Goal: Information Seeking & Learning: Check status

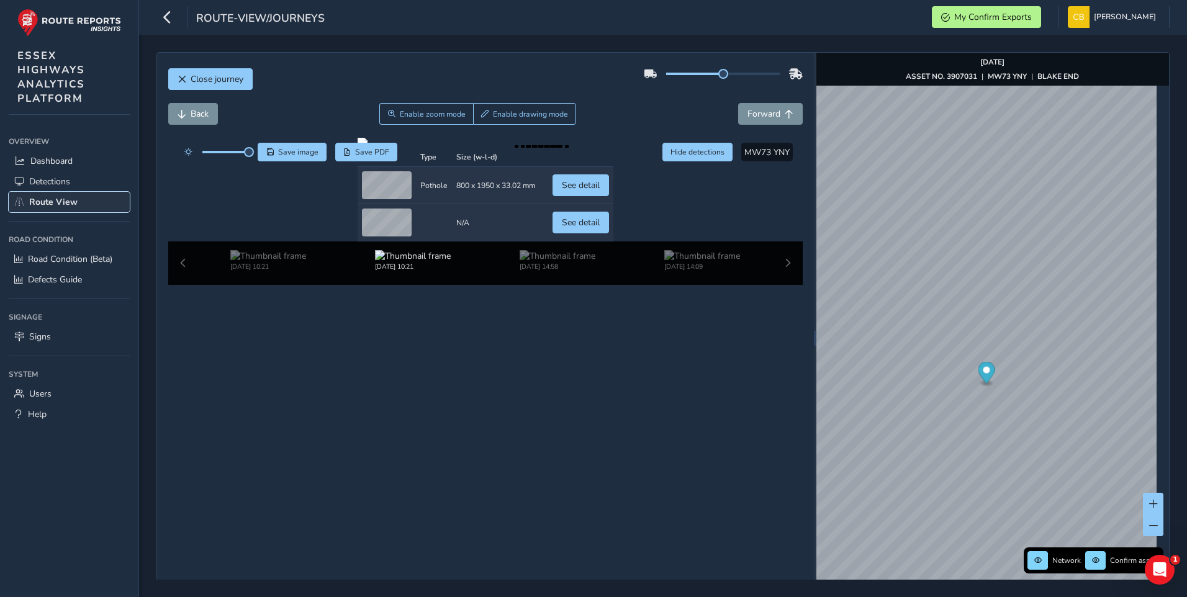
click at [50, 200] on span "Route View" at bounding box center [53, 202] width 48 height 12
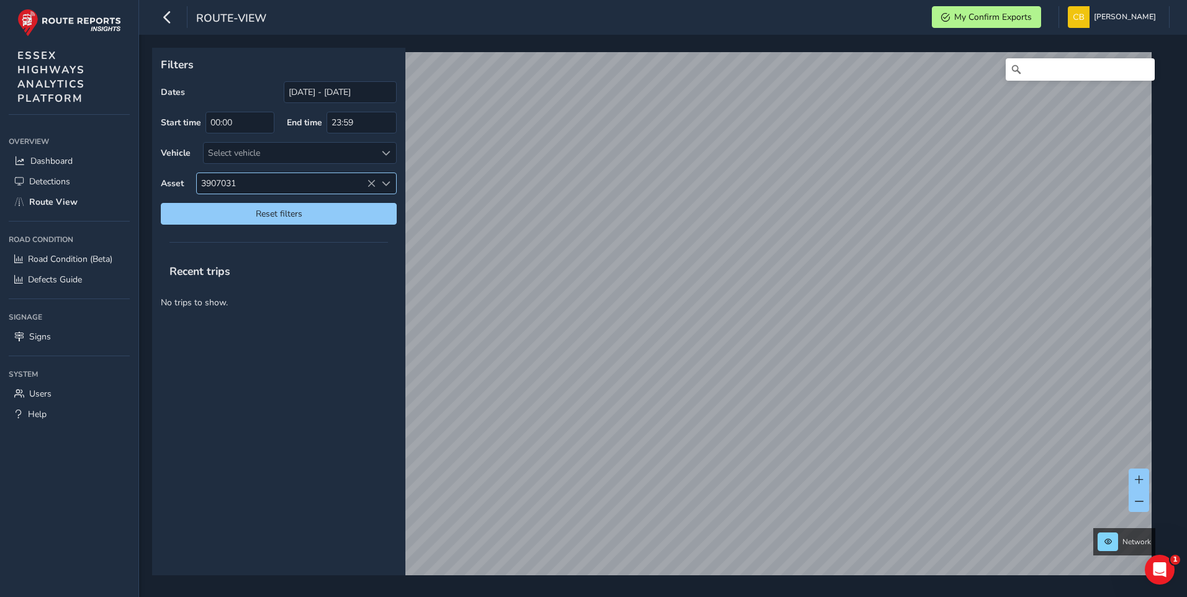
click at [281, 183] on span "3907031" at bounding box center [286, 183] width 179 height 20
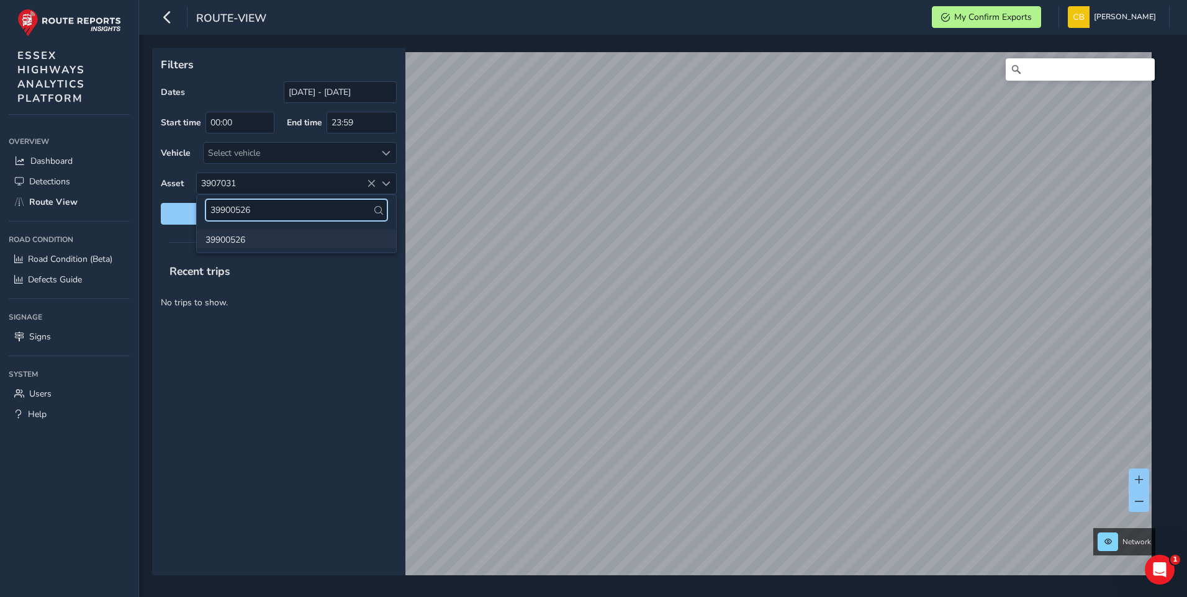
type input "39900526"
click at [246, 238] on li "39900526" at bounding box center [296, 239] width 199 height 19
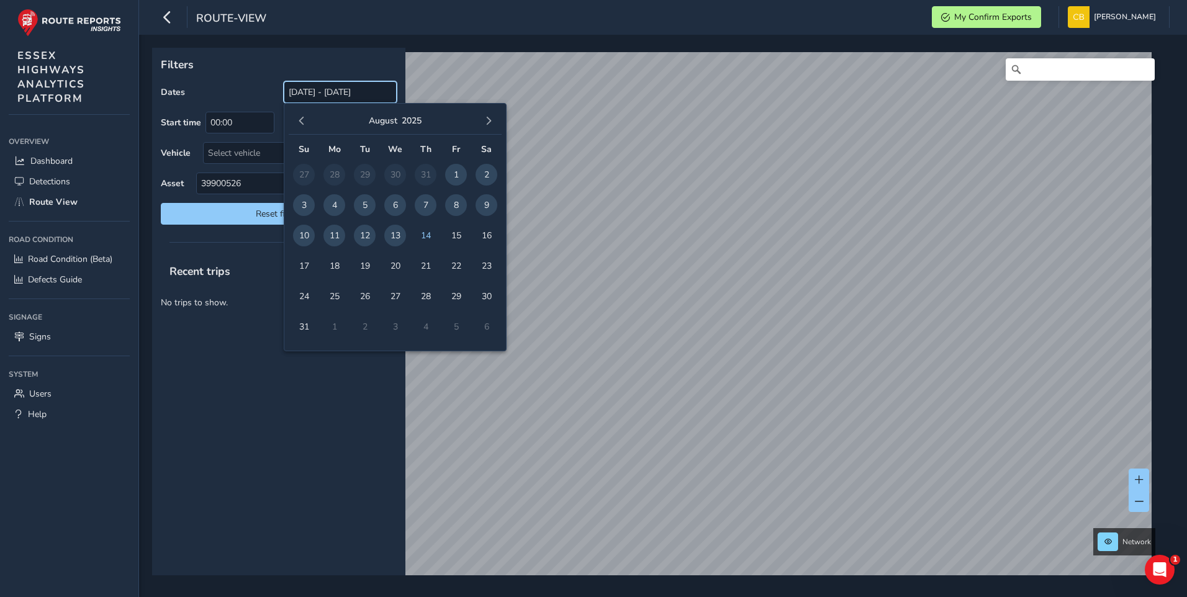
click at [315, 91] on input "[DATE] - [DATE]" at bounding box center [340, 92] width 113 height 22
click at [306, 119] on button "button" at bounding box center [301, 120] width 17 height 17
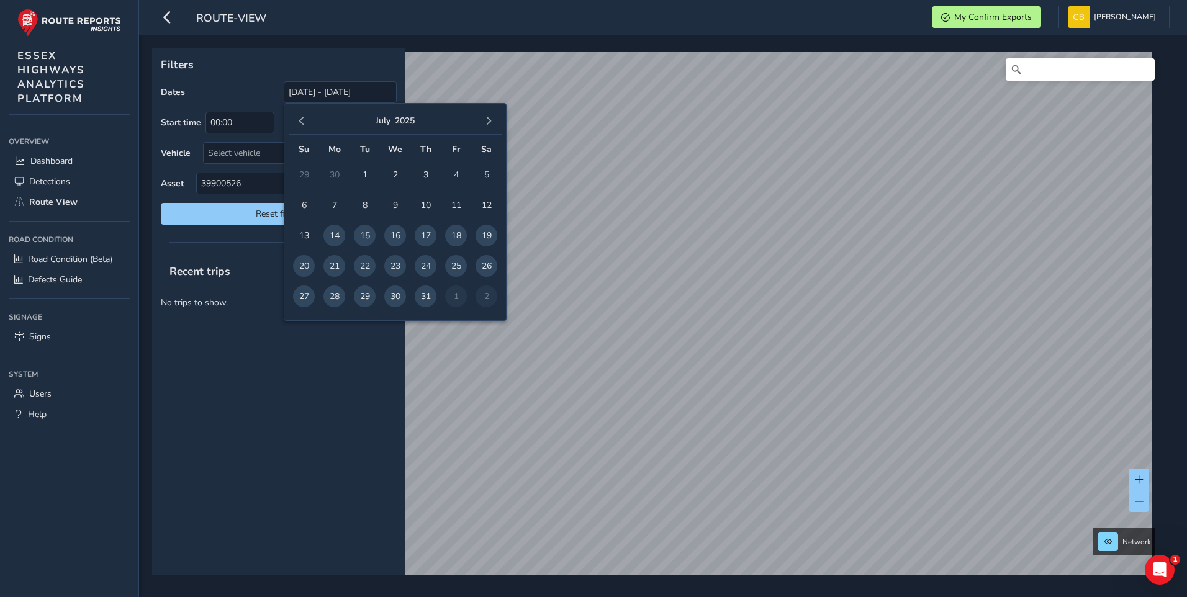
click at [306, 119] on button "button" at bounding box center [301, 120] width 17 height 17
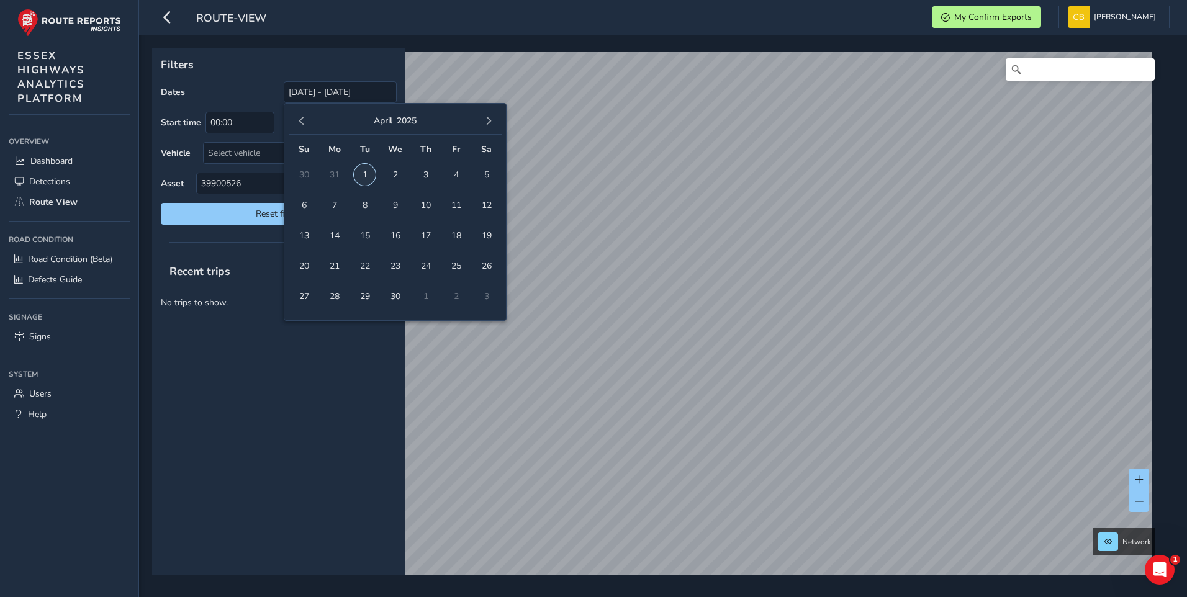
click at [366, 173] on span "1" at bounding box center [365, 175] width 22 height 22
click at [490, 121] on span "button" at bounding box center [488, 121] width 9 height 9
click at [490, 120] on span "button" at bounding box center [488, 121] width 9 height 9
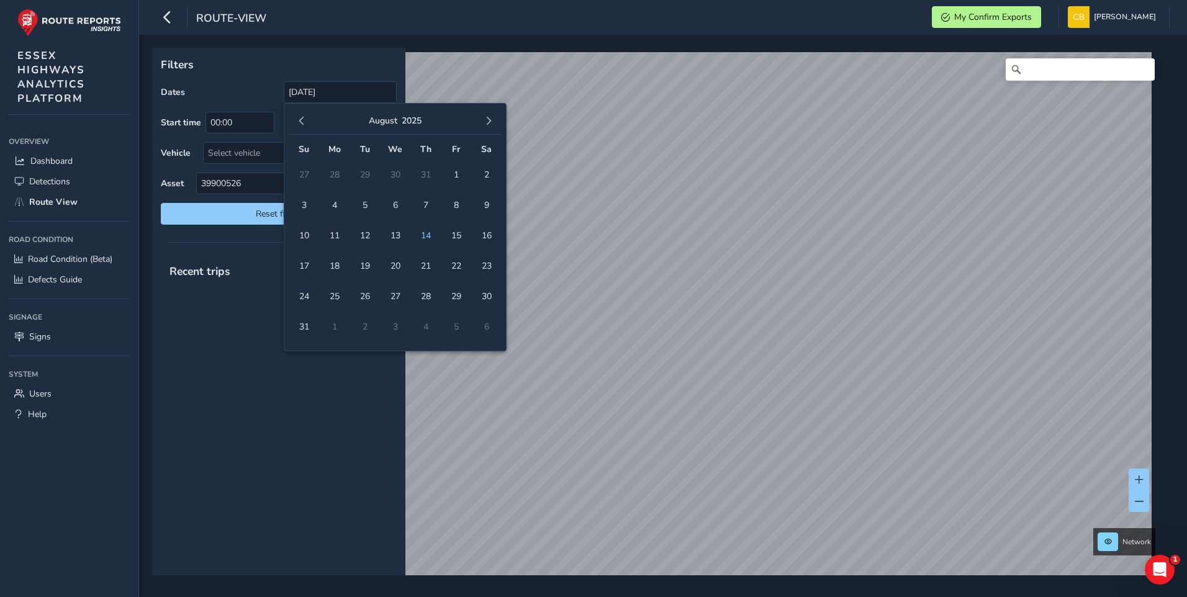
click at [490, 120] on span "button" at bounding box center [488, 121] width 9 height 9
click at [302, 122] on span "button" at bounding box center [301, 121] width 9 height 9
click at [424, 229] on span "14" at bounding box center [426, 236] width 22 height 22
type input "[DATE] - [DATE]"
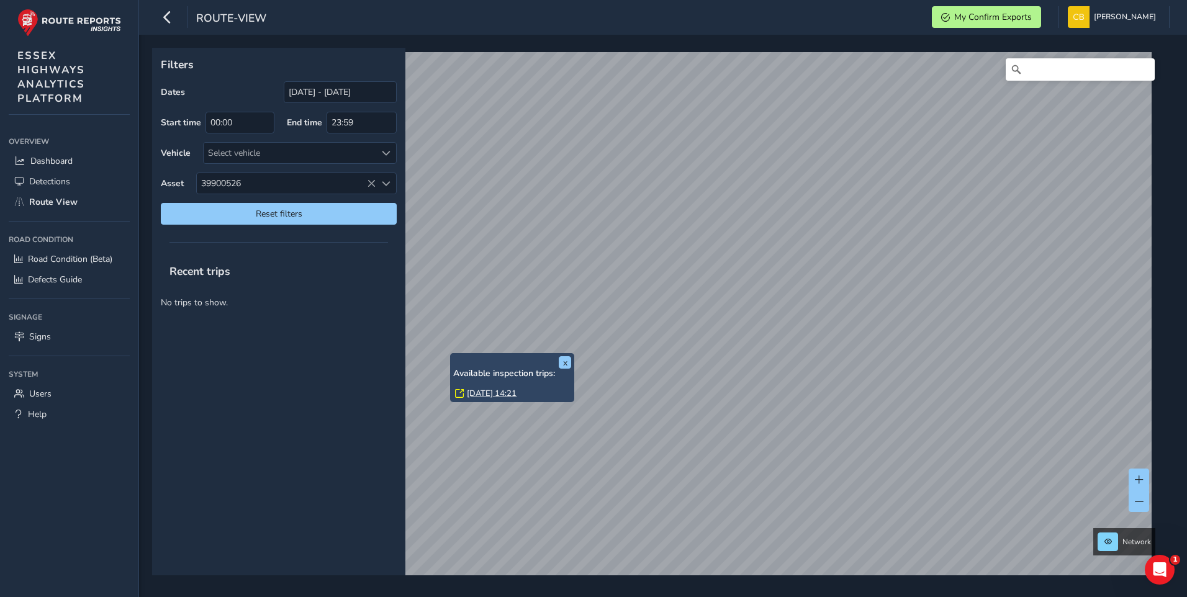
click at [490, 389] on link "[DATE] 14:21" at bounding box center [492, 393] width 50 height 11
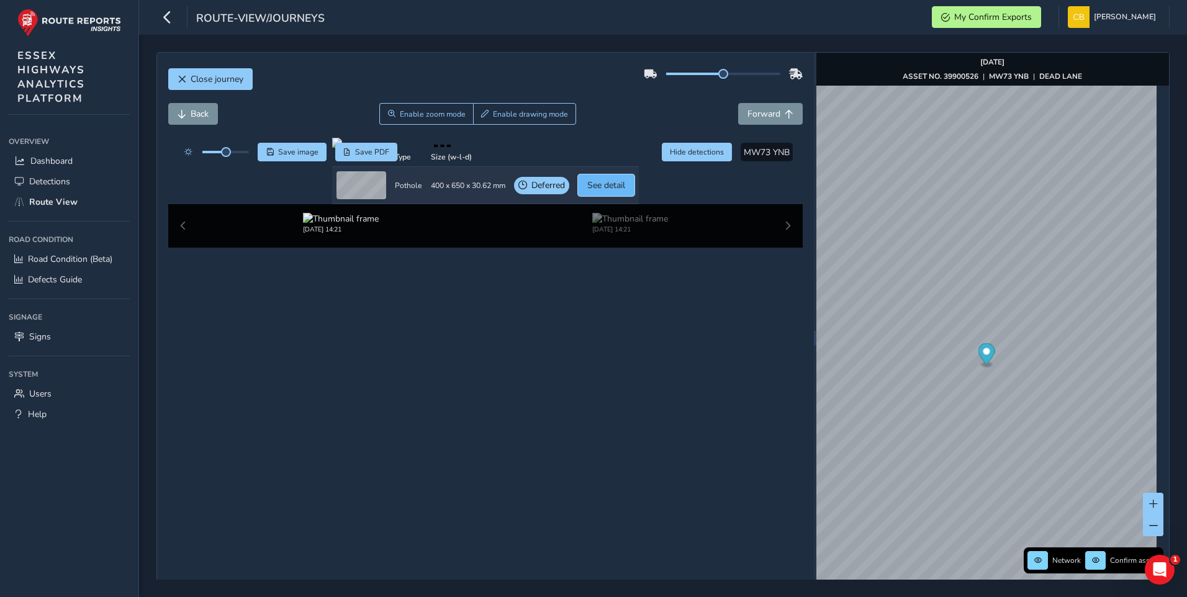
click at [625, 191] on span "See detail" at bounding box center [606, 185] width 38 height 12
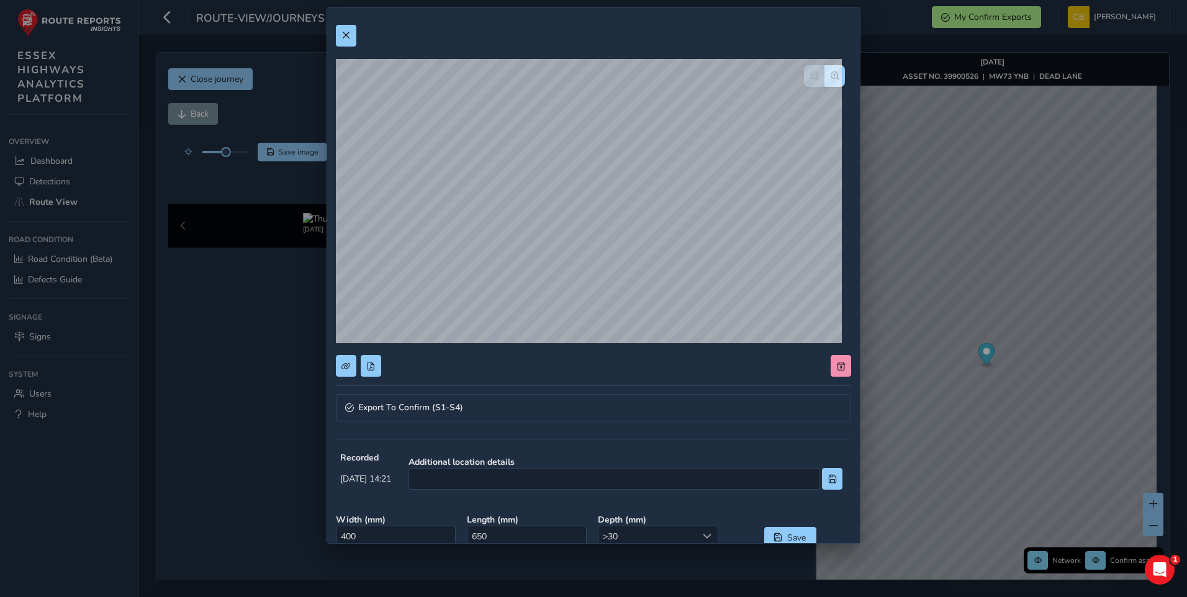
click at [917, 198] on div "Export To Confirm (S1-S4) Recorded [DATE] 14:21 Additional location details Wid…" at bounding box center [593, 298] width 1187 height 597
click at [348, 35] on span at bounding box center [345, 35] width 9 height 9
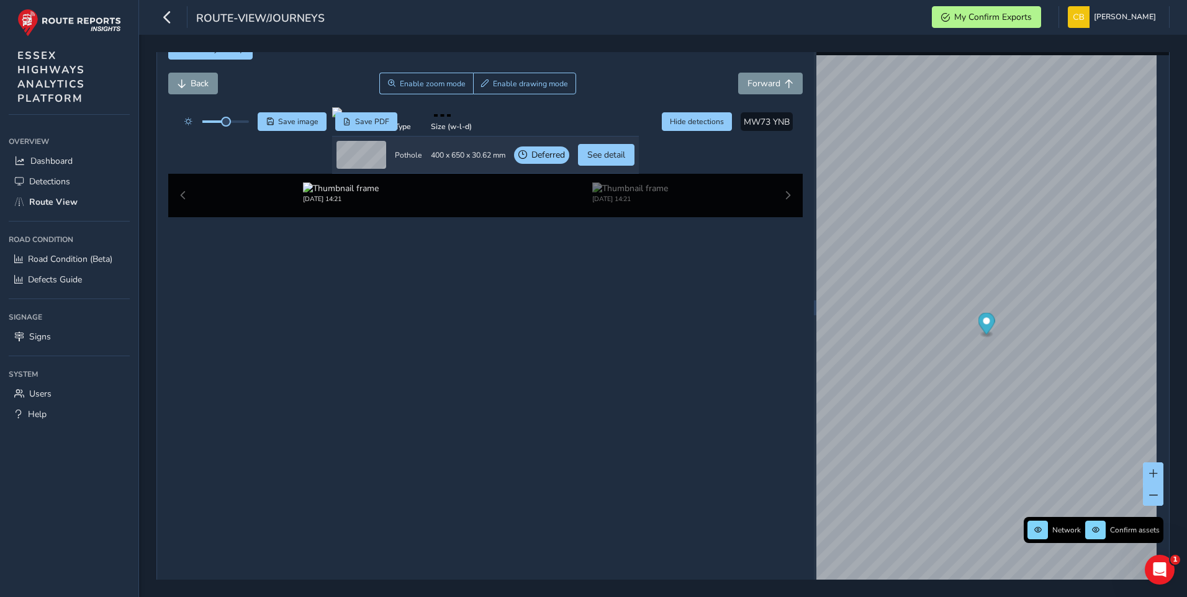
scroll to position [46, 0]
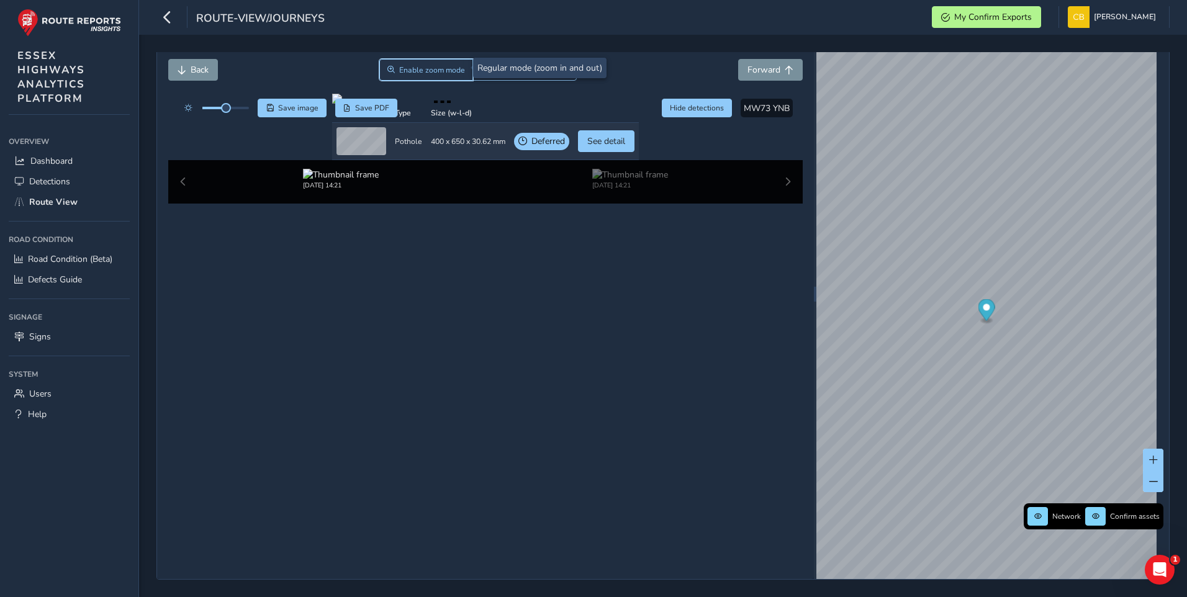
click at [407, 66] on span "Enable zoom mode" at bounding box center [432, 70] width 66 height 10
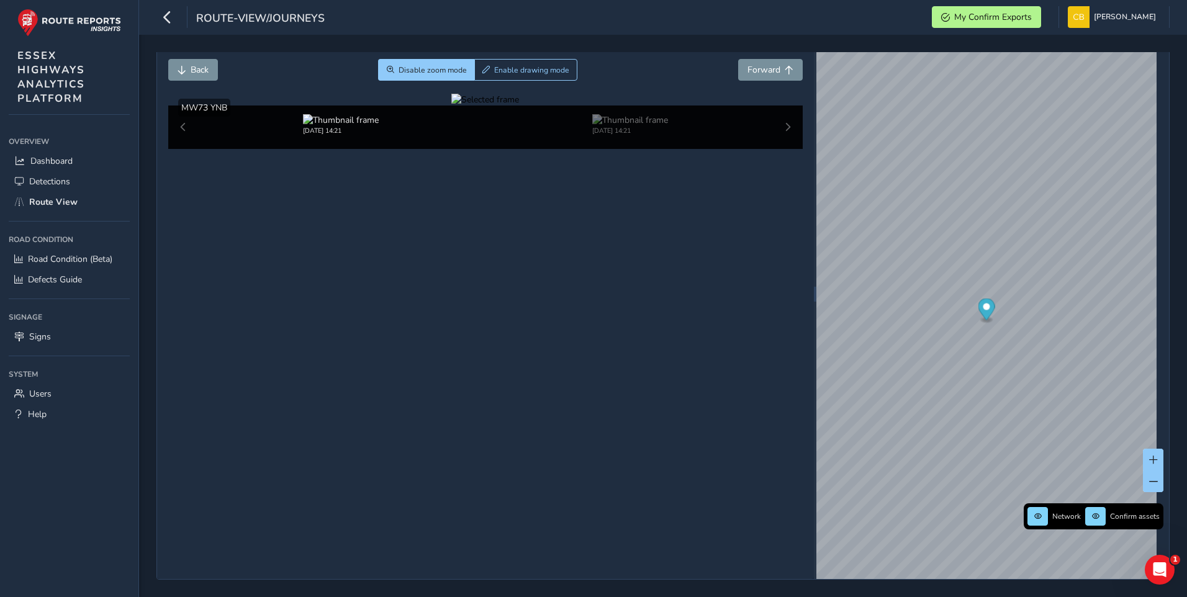
click at [451, 106] on div at bounding box center [485, 100] width 68 height 12
